Goal: Task Accomplishment & Management: Manage account settings

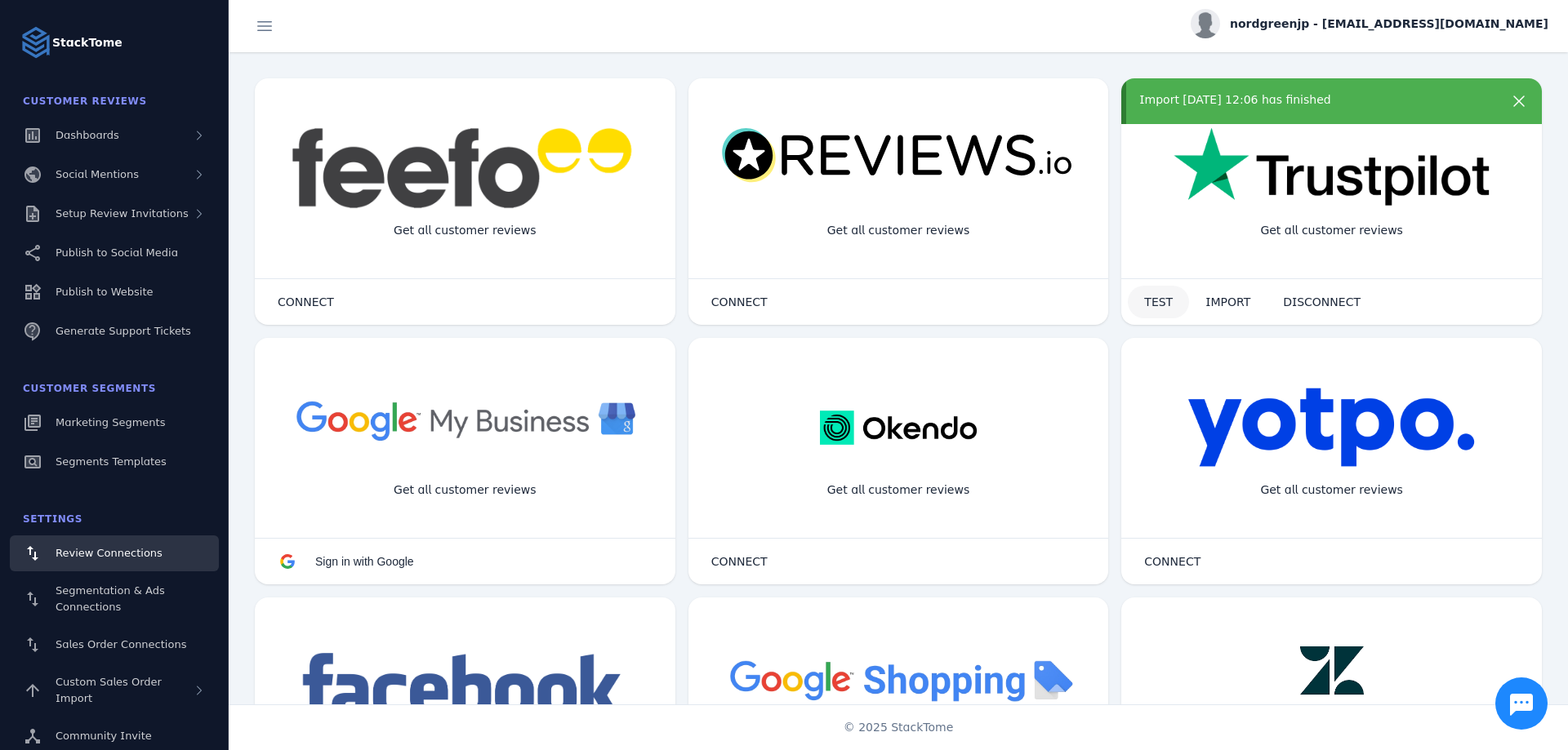
click at [1146, 306] on span "TEST" at bounding box center [1157, 302] width 29 height 12
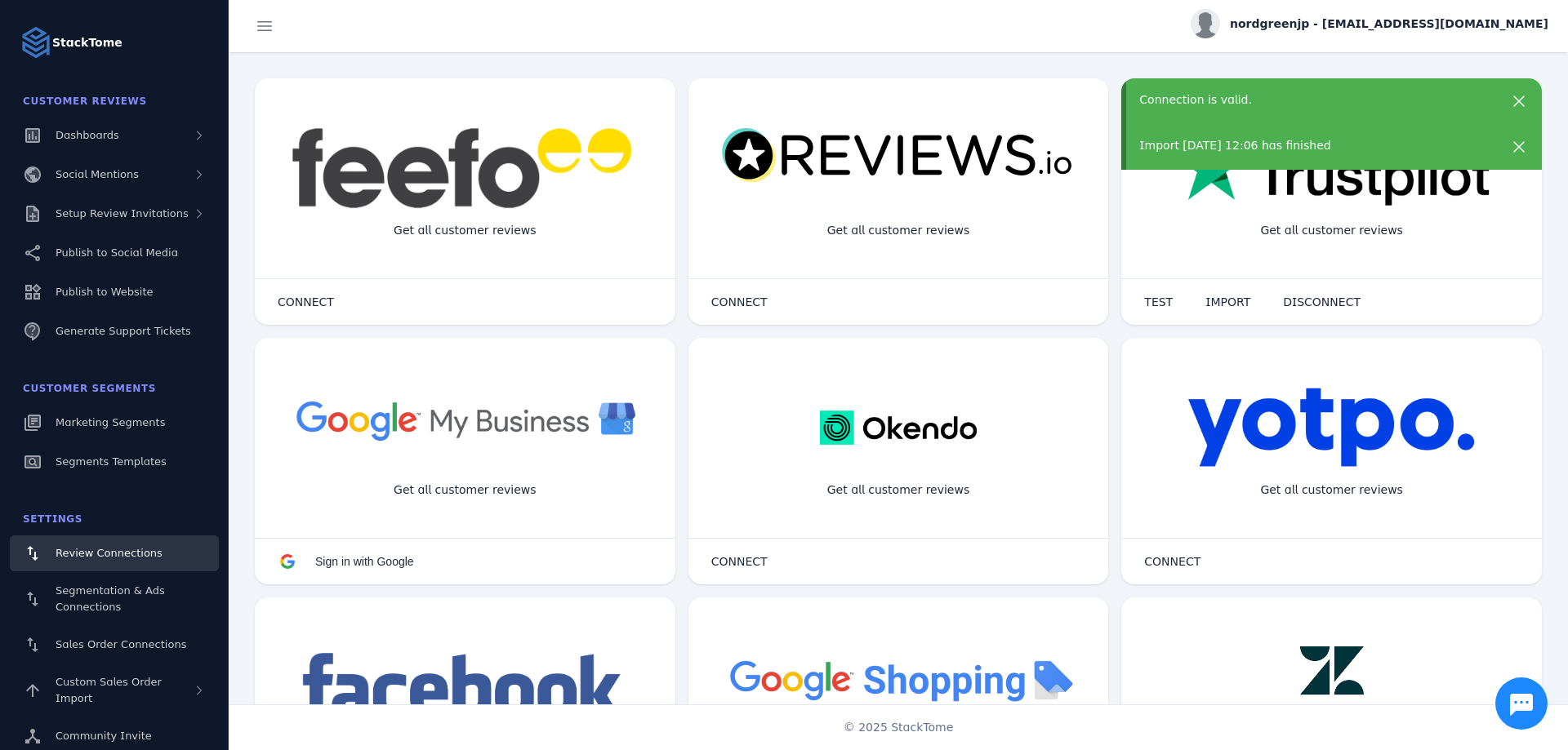
click at [1422, 29] on span "nordgreenjp - [EMAIL_ADDRESS][DOMAIN_NAME]" at bounding box center [1389, 24] width 318 height 17
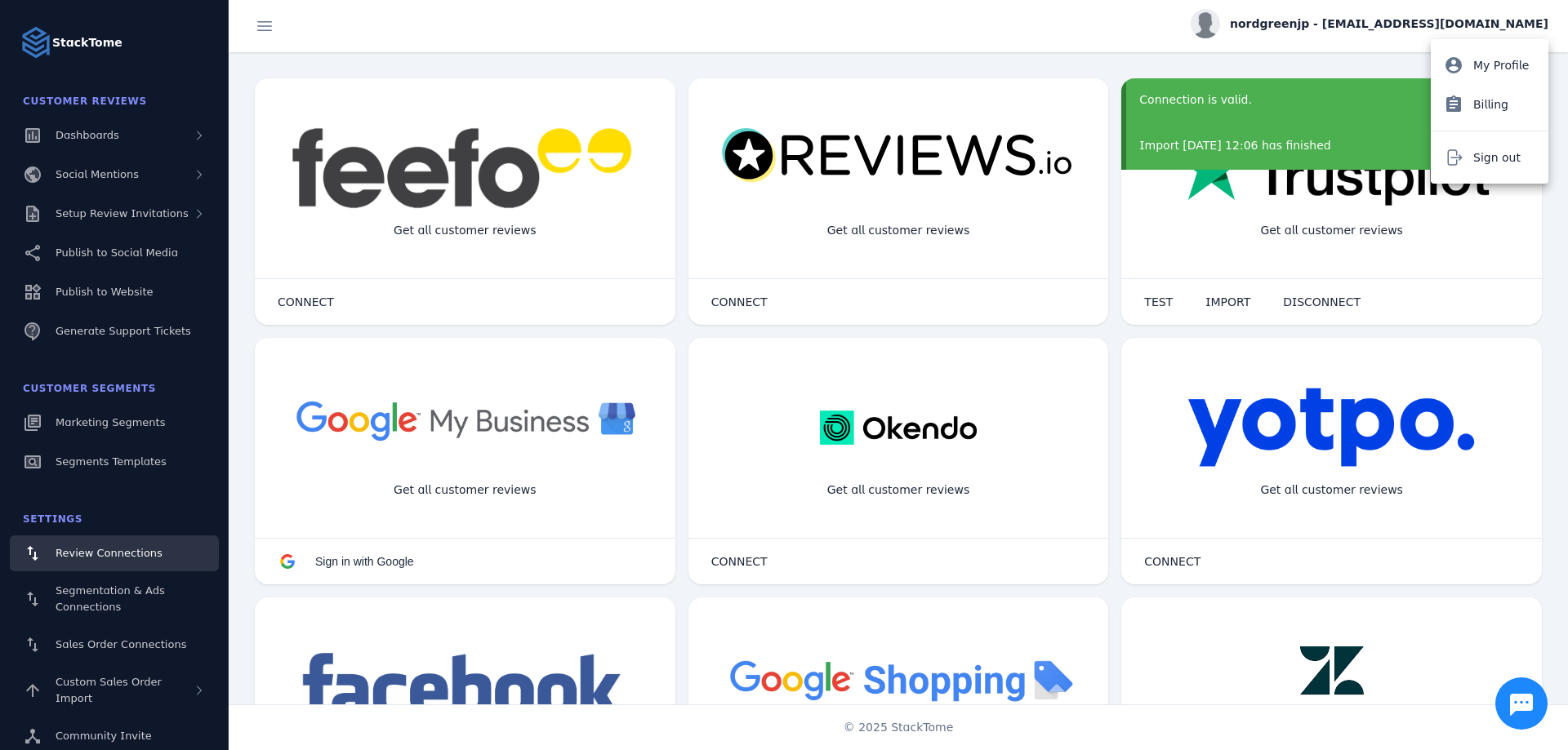
click at [1422, 29] on div at bounding box center [784, 375] width 1568 height 750
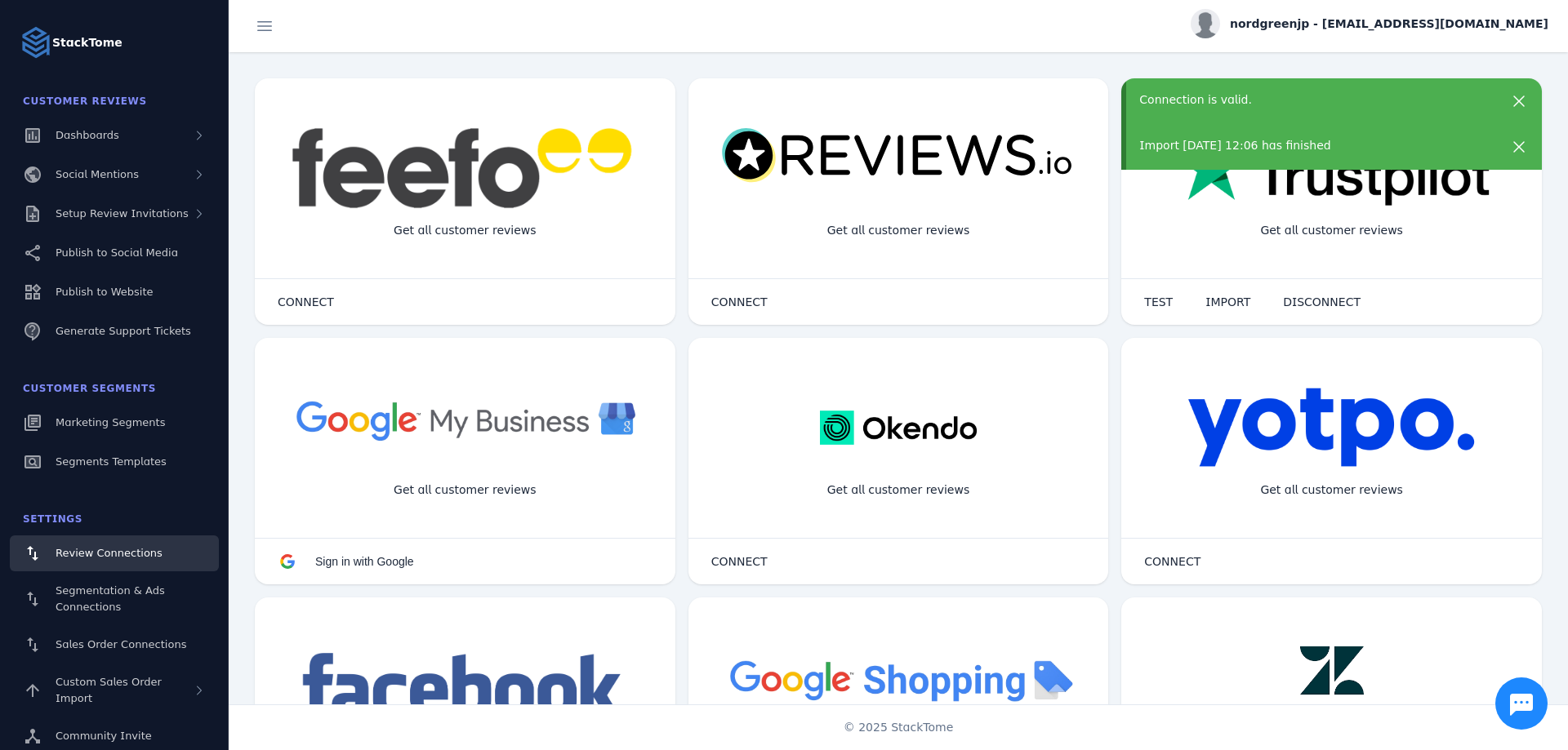
click at [1422, 29] on span "nordgreenjp - [EMAIL_ADDRESS][DOMAIN_NAME]" at bounding box center [1389, 24] width 318 height 17
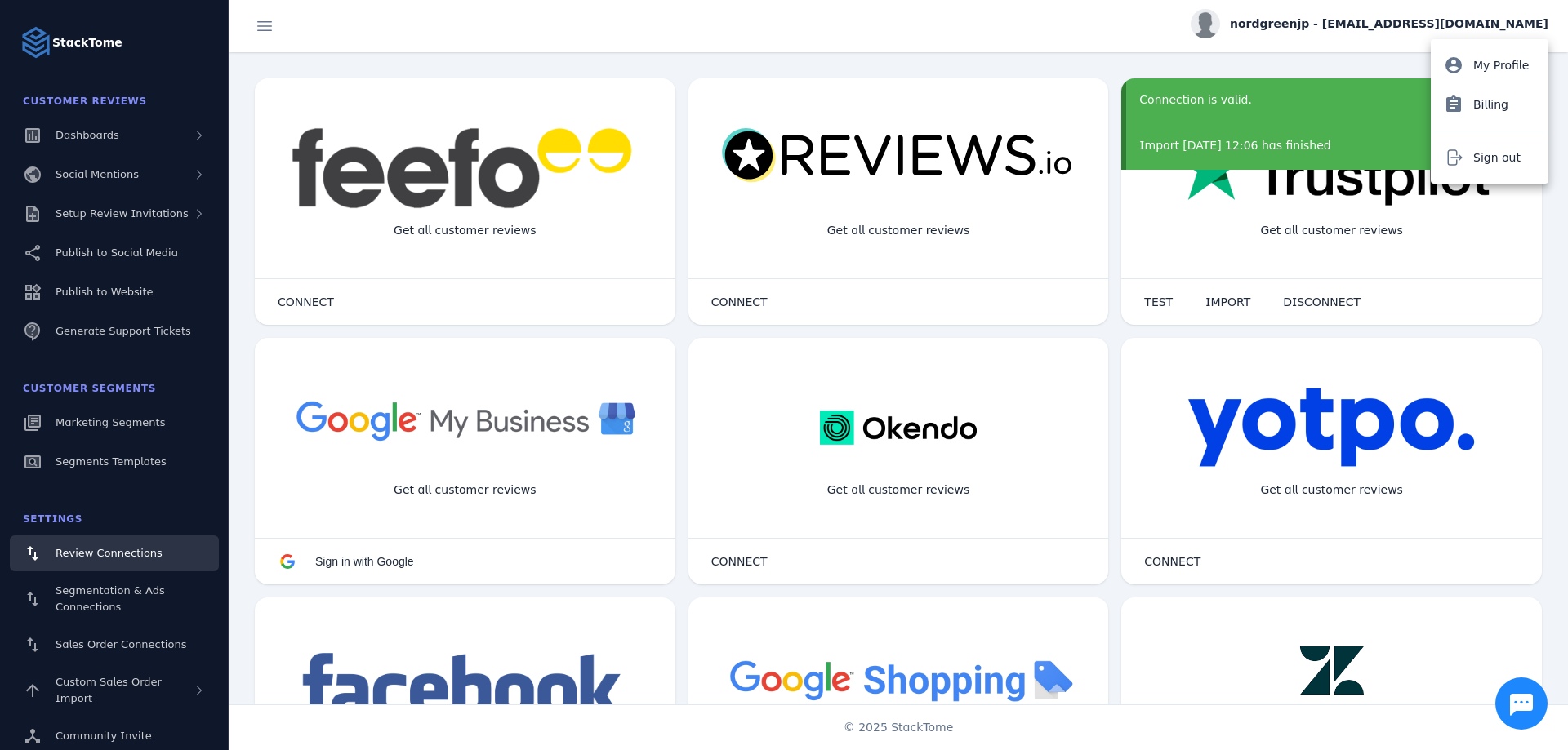
click at [173, 203] on div at bounding box center [784, 375] width 1568 height 750
click at [173, 203] on div "Setup Review Invitations" at bounding box center [114, 214] width 209 height 36
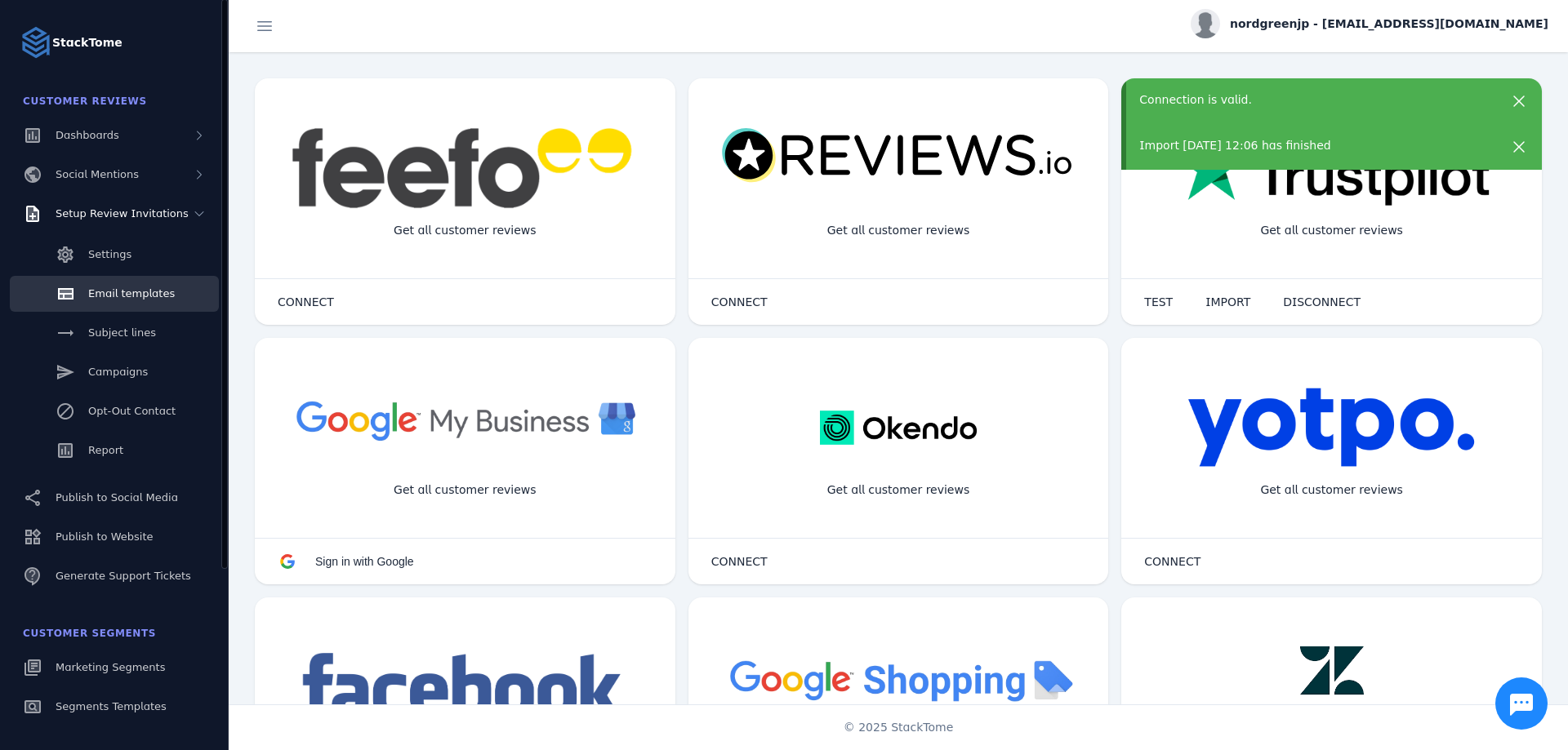
click at [135, 304] on link "Email templates" at bounding box center [114, 294] width 209 height 36
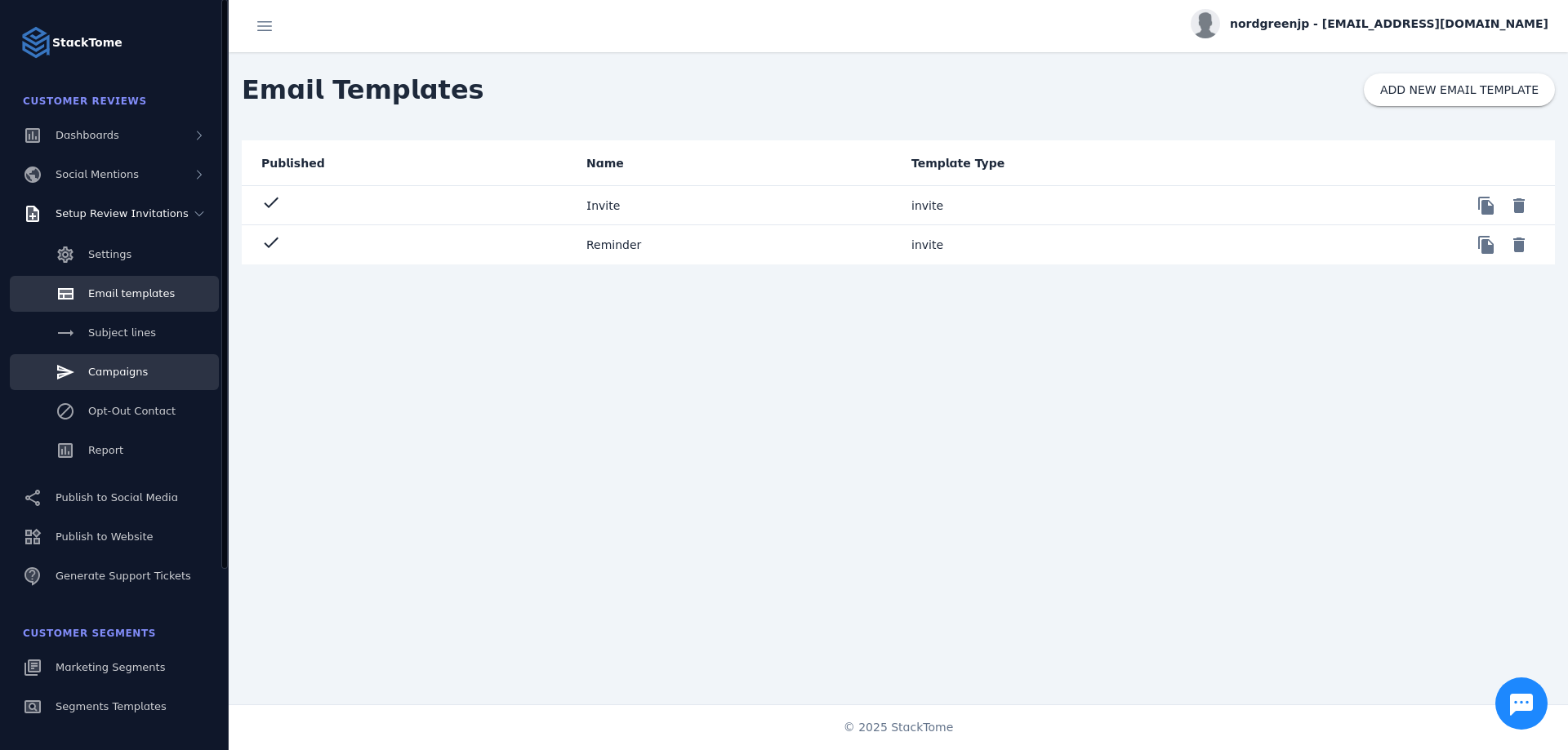
click at [123, 363] on link "Campaigns" at bounding box center [114, 373] width 209 height 36
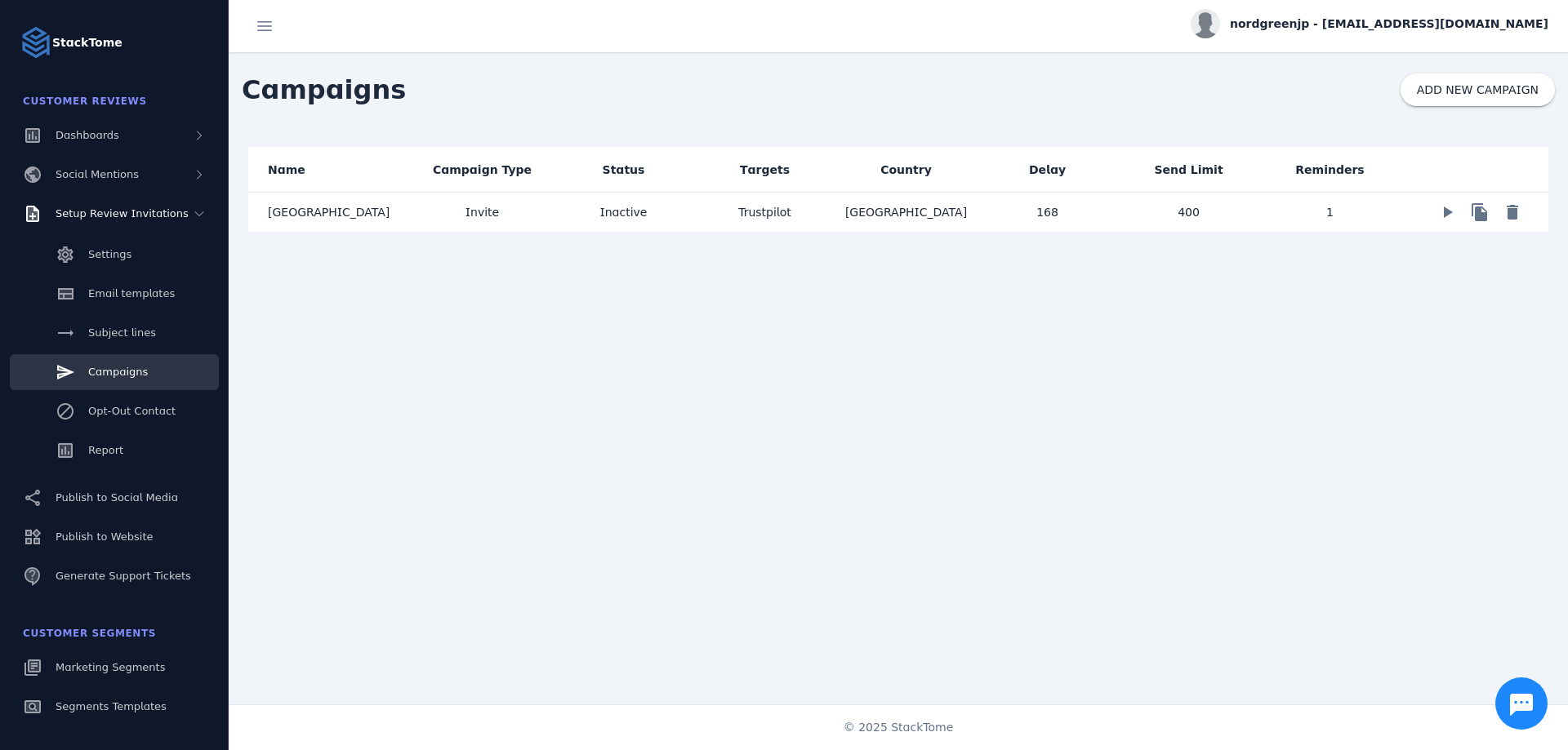
click at [1383, 18] on span "nordgreenjp - [EMAIL_ADDRESS][DOMAIN_NAME]" at bounding box center [1389, 24] width 318 height 17
click at [1445, 141] on button "Sign out" at bounding box center [1489, 158] width 118 height 39
